Goal: Browse casually

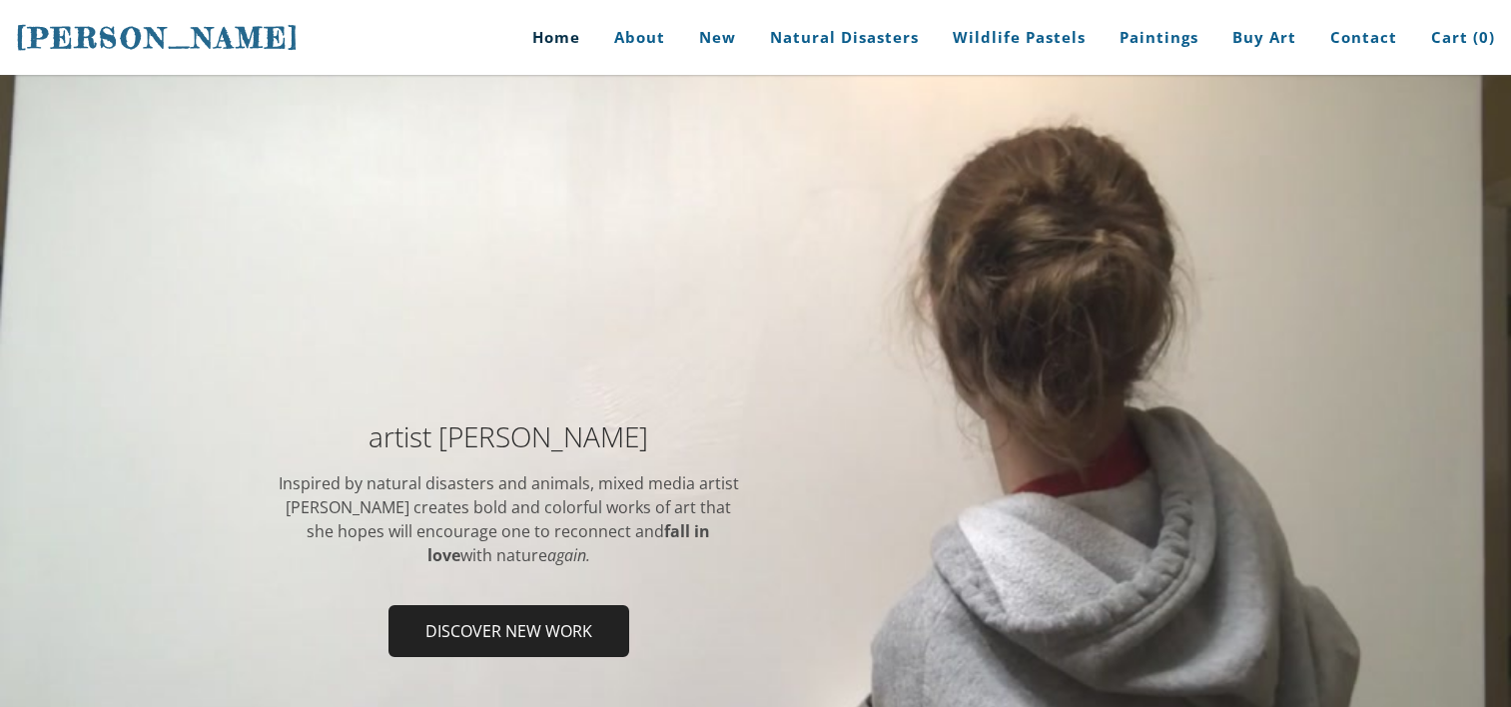
scroll to position [184, 0]
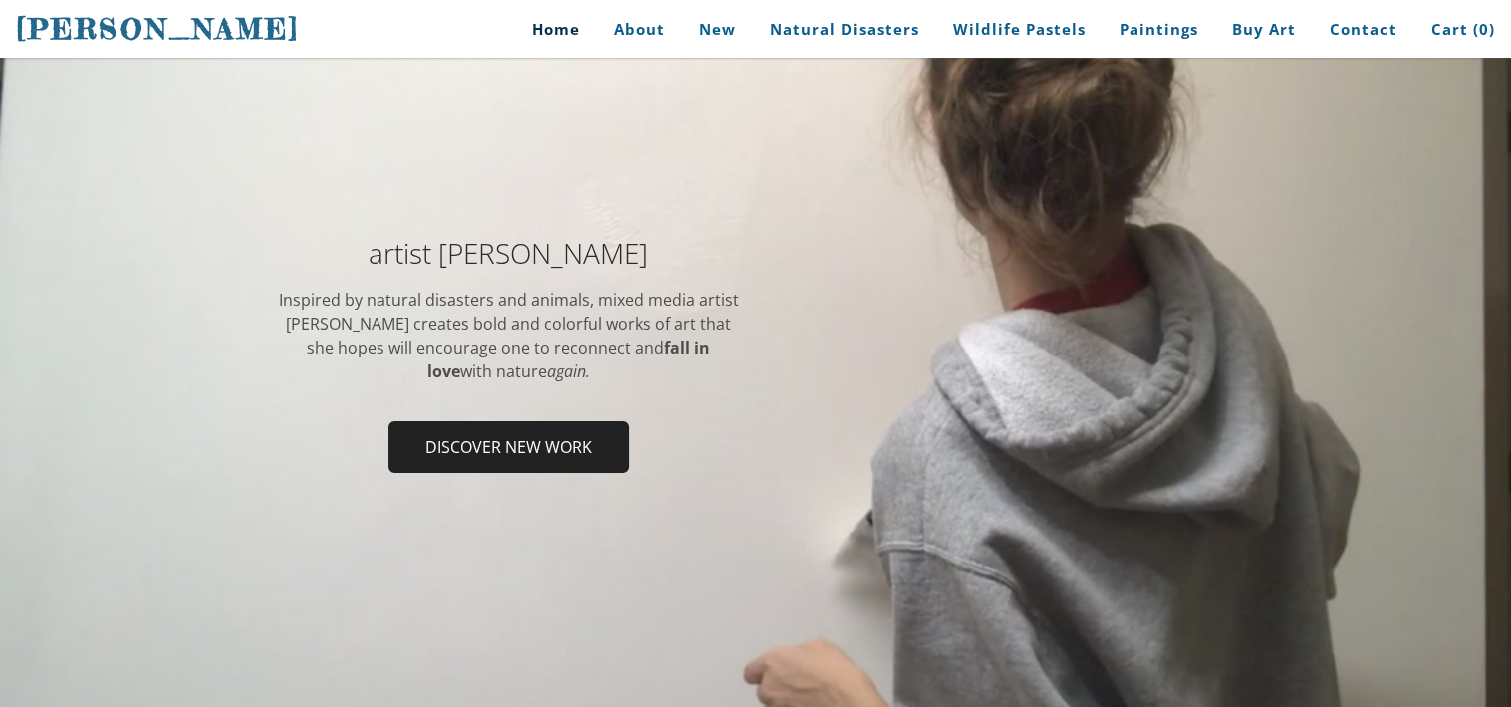
drag, startPoint x: 847, startPoint y: 510, endPoint x: 864, endPoint y: 567, distance: 59.4
click at [864, 567] on div "artist [PERSON_NAME] Inspired by natural disasters and animals, mixed media art…" at bounding box center [755, 362] width 1511 height 942
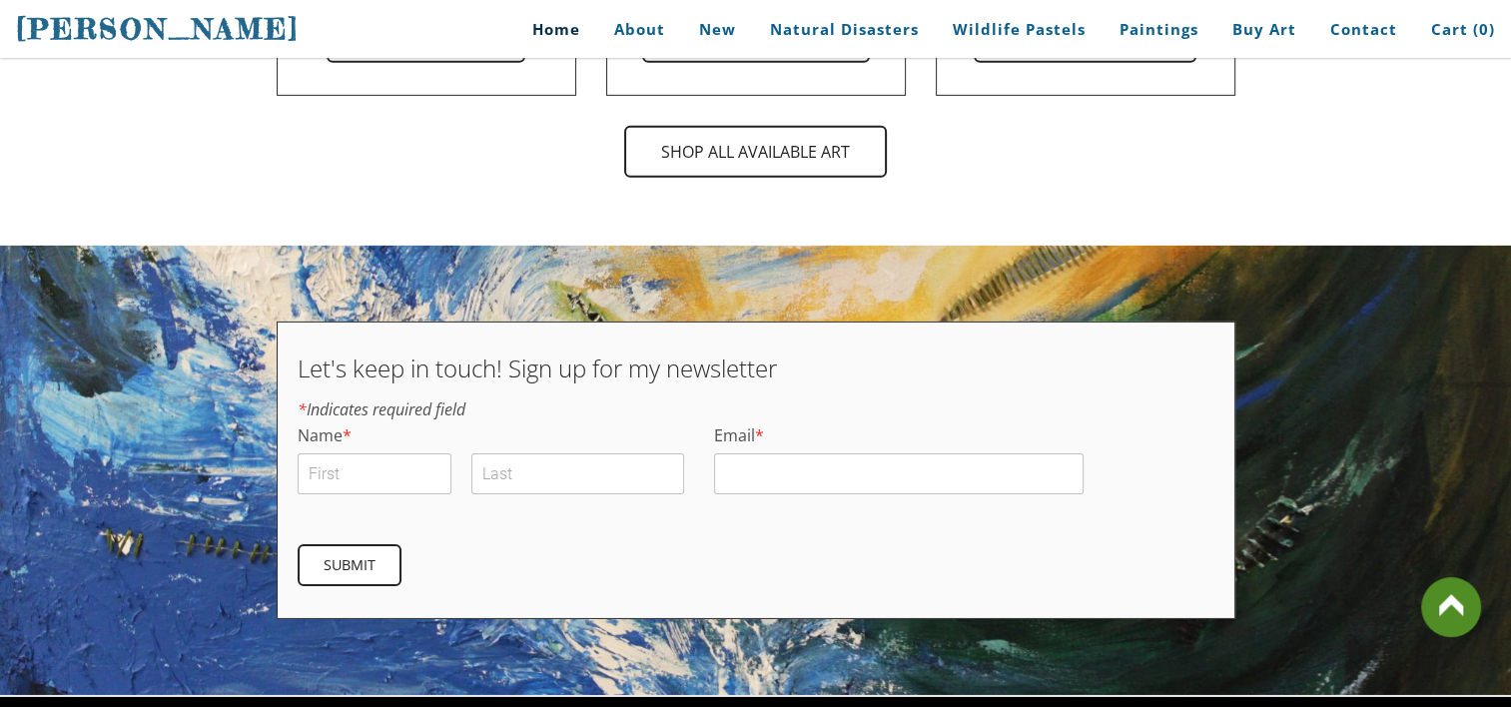
scroll to position [6373, 0]
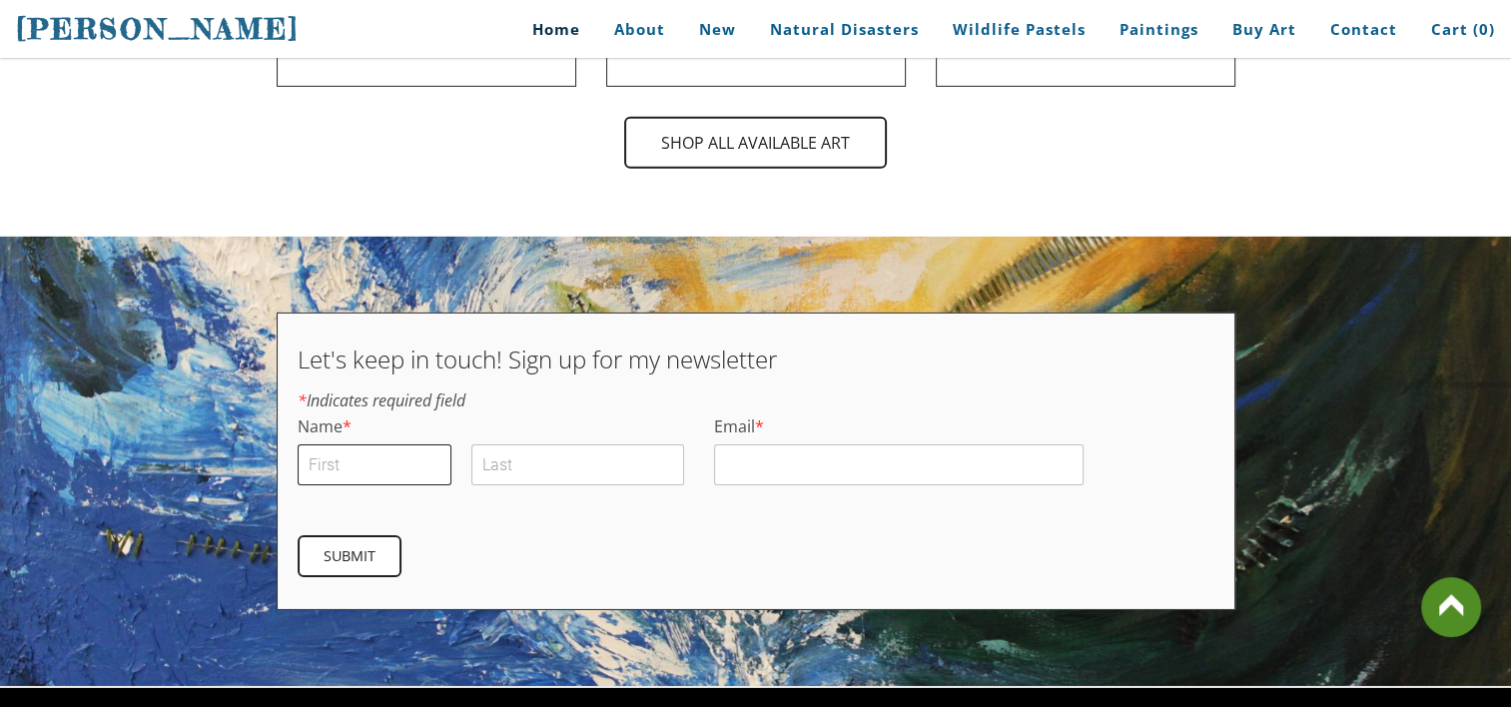
click at [393, 445] on input "First" at bounding box center [375, 465] width 155 height 41
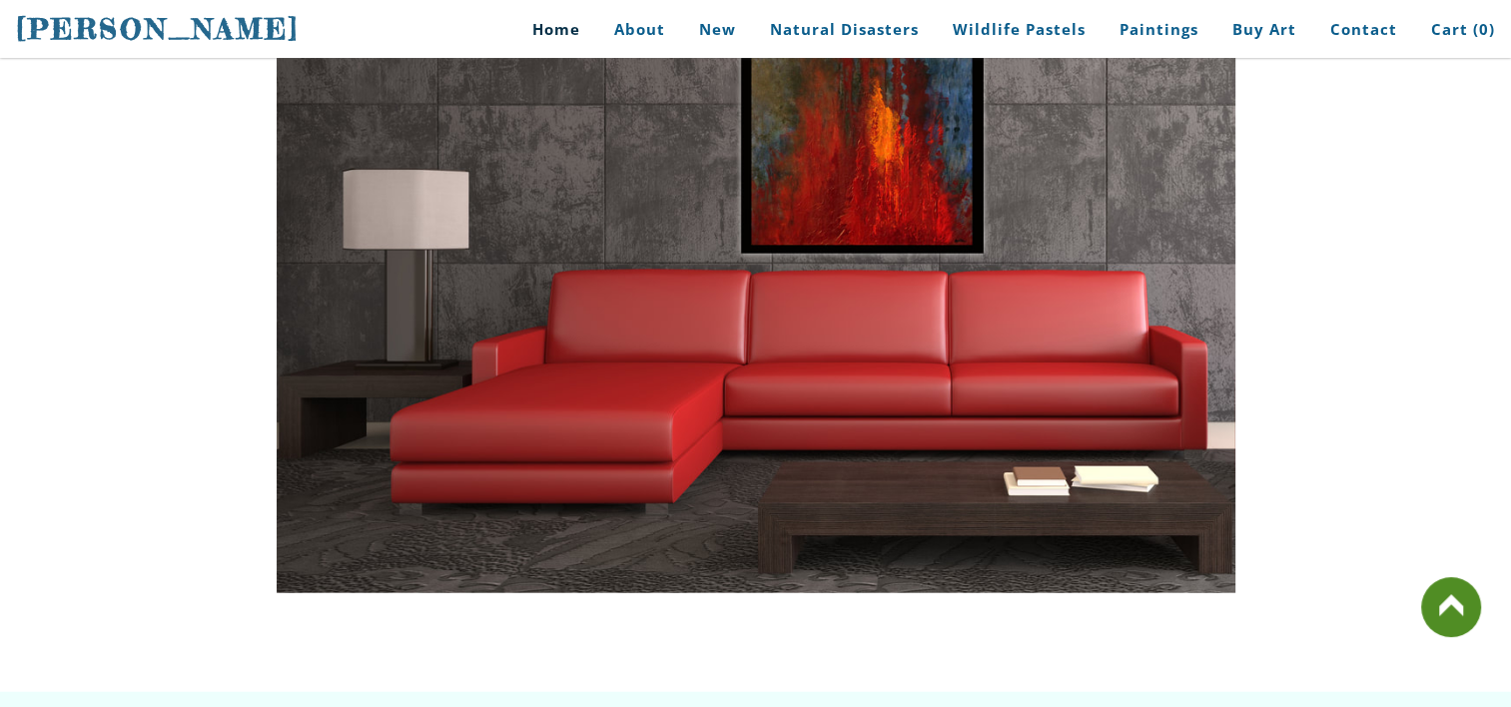
scroll to position [4447, 0]
